Goal: Task Accomplishment & Management: Manage account settings

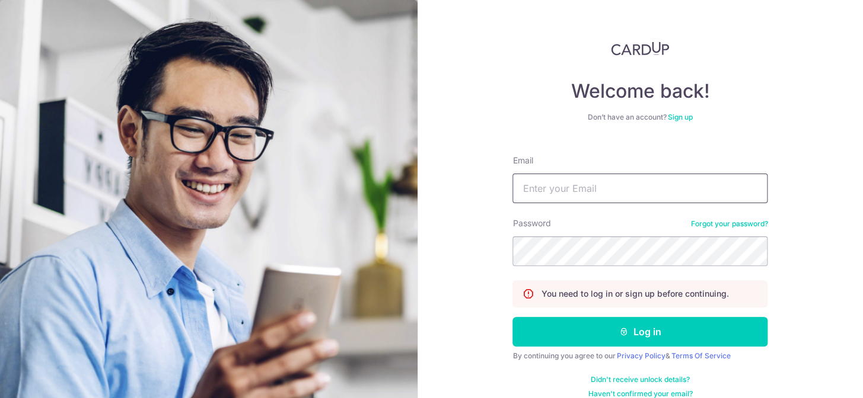
click at [623, 186] on input "Email" at bounding box center [639, 189] width 255 height 30
type input "[EMAIL_ADDRESS][DOMAIN_NAME]"
click at [512, 317] on button "Log in" at bounding box center [639, 332] width 255 height 30
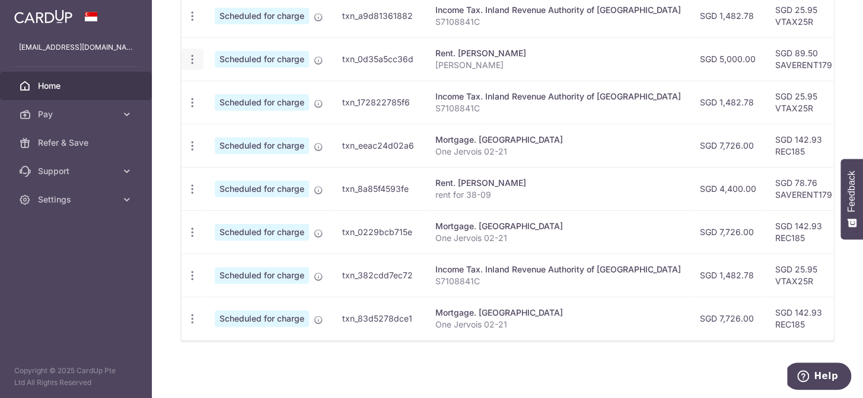
click at [192, 53] on icon "button" at bounding box center [192, 59] width 12 height 12
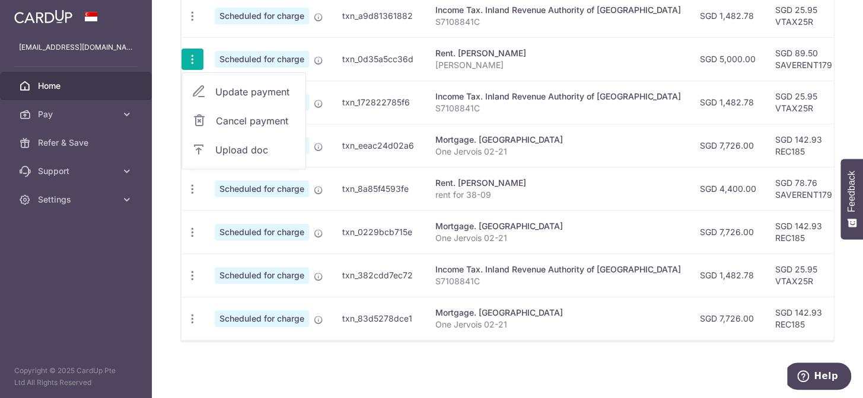
click at [241, 114] on span "Cancel payment" at bounding box center [255, 121] width 79 height 14
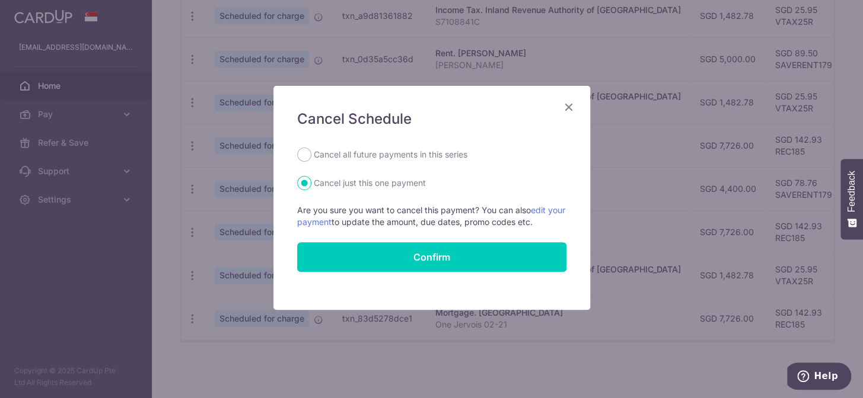
click at [389, 154] on label "Cancel all future payments in this series" at bounding box center [391, 155] width 154 height 14
click at [311, 154] on input "Cancel all future payments in this series" at bounding box center [304, 155] width 14 height 14
radio input "true"
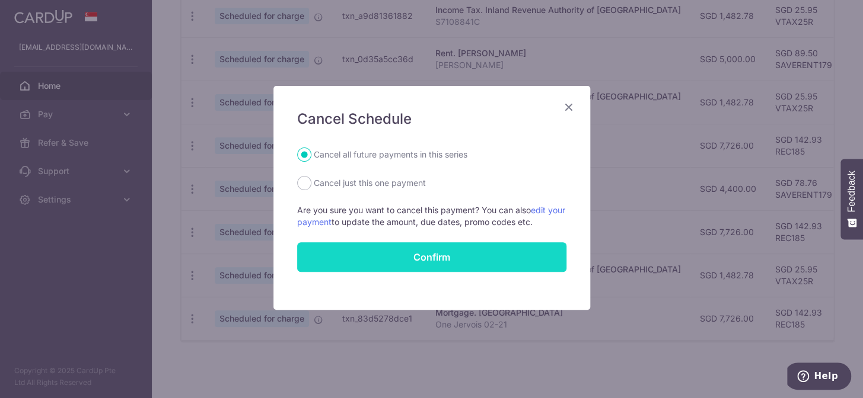
click at [393, 249] on button "Confirm" at bounding box center [431, 258] width 269 height 30
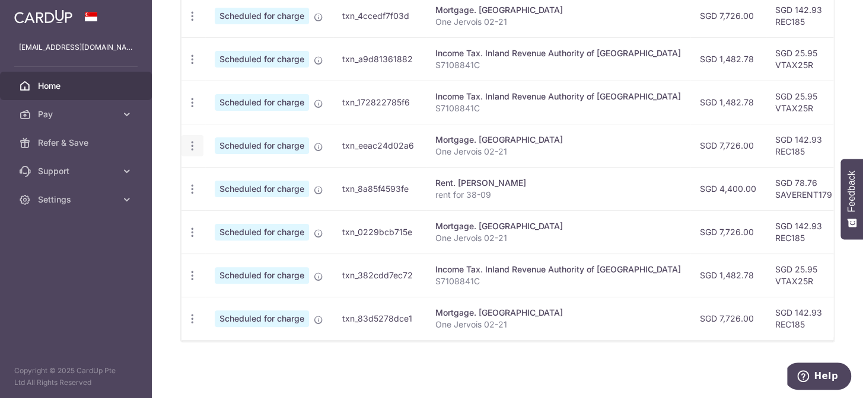
click at [192, 140] on icon "button" at bounding box center [192, 146] width 12 height 12
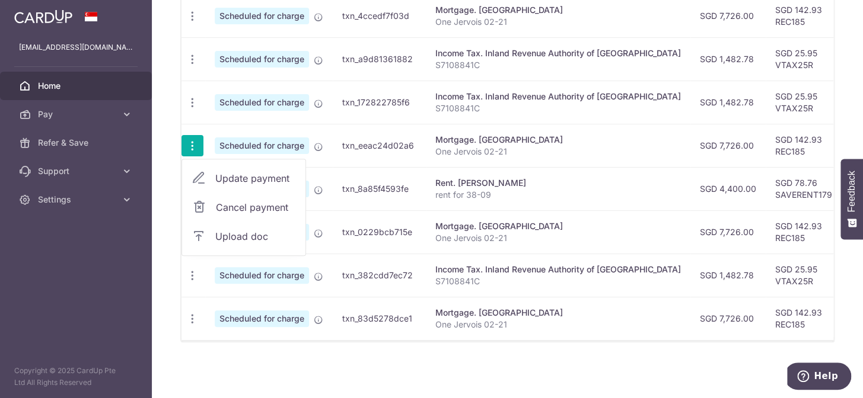
click at [250, 200] on span "Cancel payment" at bounding box center [255, 207] width 79 height 14
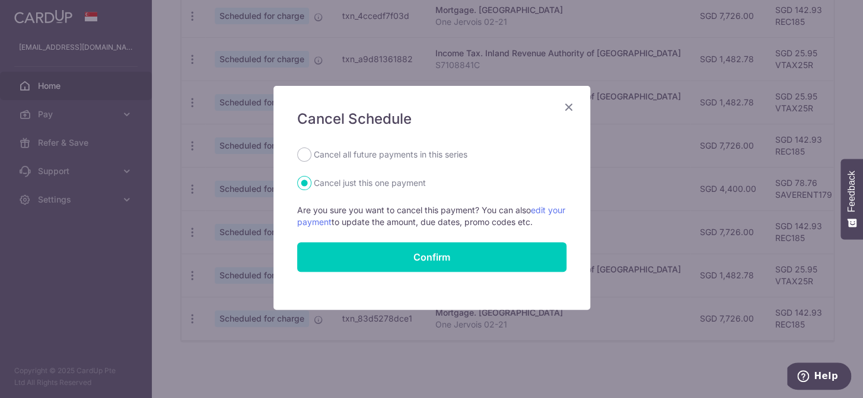
click at [362, 152] on label "Cancel all future payments in this series" at bounding box center [391, 155] width 154 height 14
click at [311, 152] on input "Cancel all future payments in this series" at bounding box center [304, 155] width 14 height 14
radio input "true"
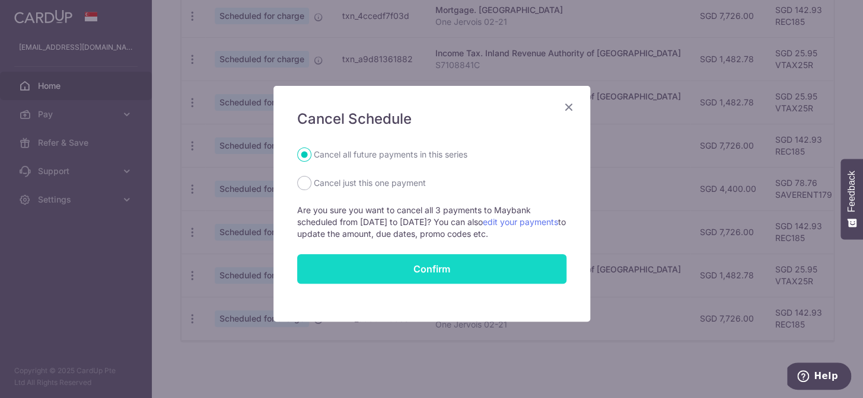
click at [366, 261] on button "Confirm" at bounding box center [431, 269] width 269 height 30
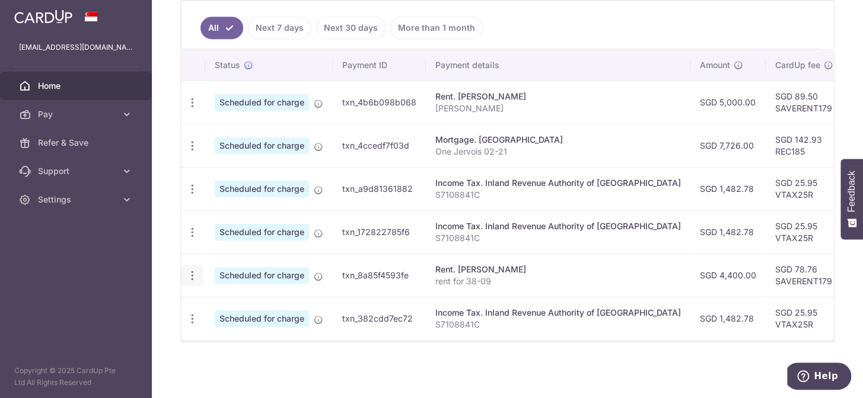
click at [197, 270] on icon "button" at bounding box center [192, 276] width 12 height 12
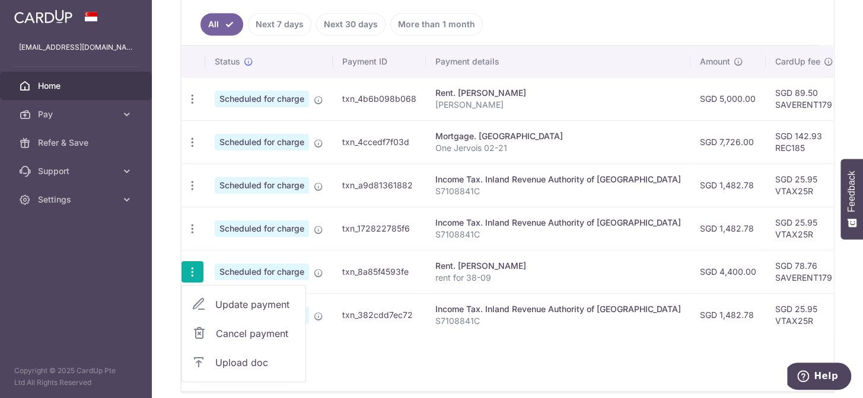
click at [249, 327] on span "Cancel payment" at bounding box center [255, 334] width 79 height 14
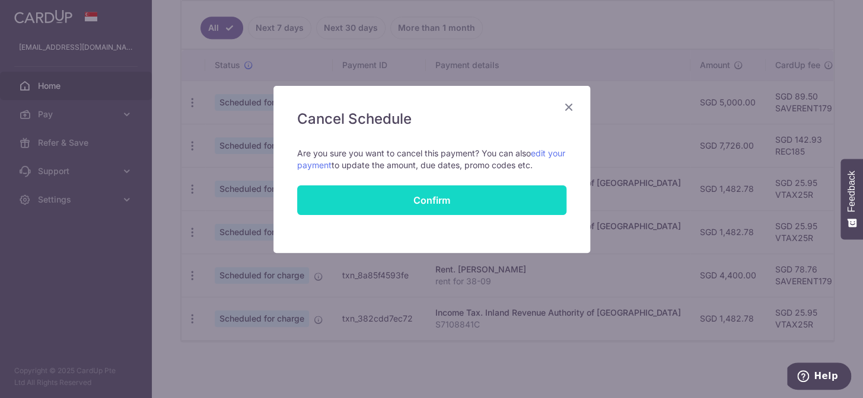
click at [476, 197] on button "Confirm" at bounding box center [431, 201] width 269 height 30
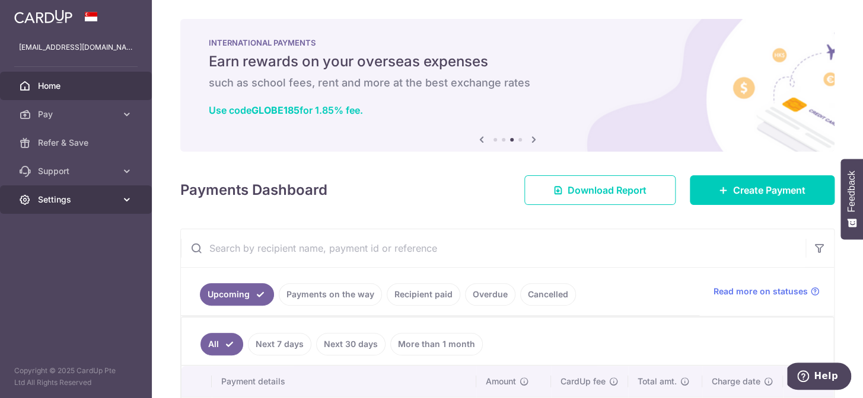
click at [80, 199] on span "Settings" at bounding box center [77, 200] width 78 height 12
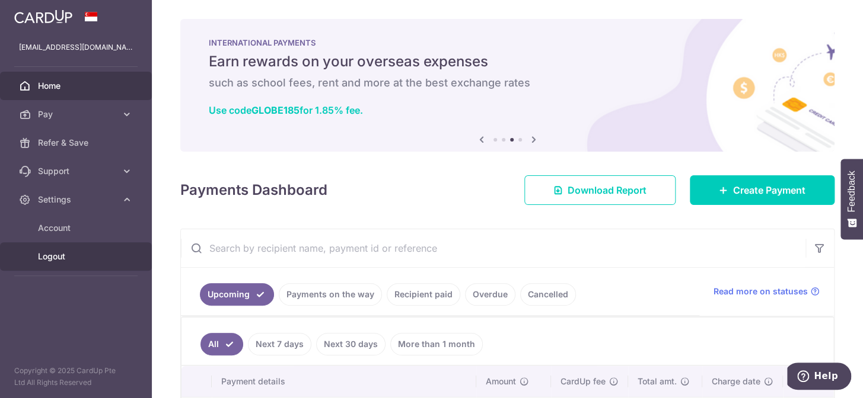
click at [55, 254] on span "Logout" at bounding box center [77, 257] width 78 height 12
